Goal: Transaction & Acquisition: Book appointment/travel/reservation

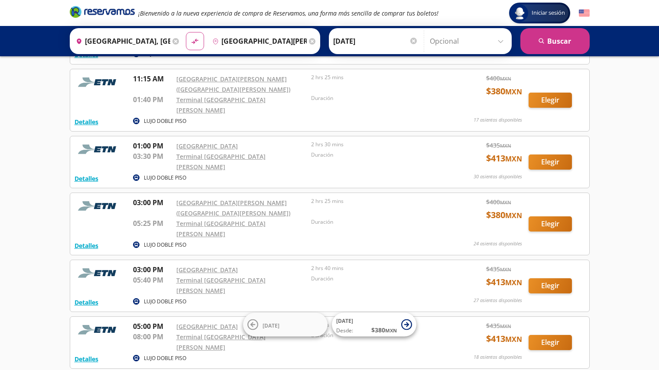
scroll to position [128, 0]
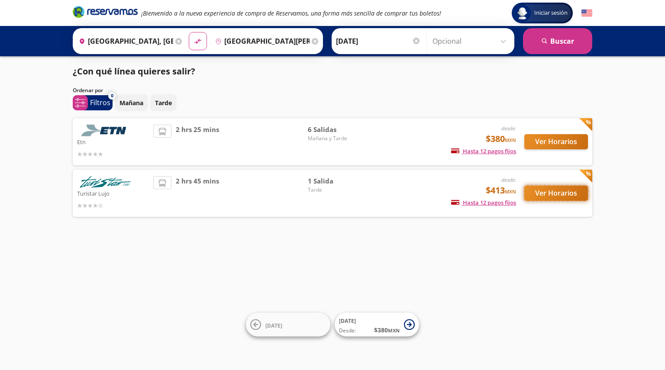
click at [557, 193] on button "Ver Horarios" at bounding box center [556, 193] width 64 height 15
